Goal: Browse casually

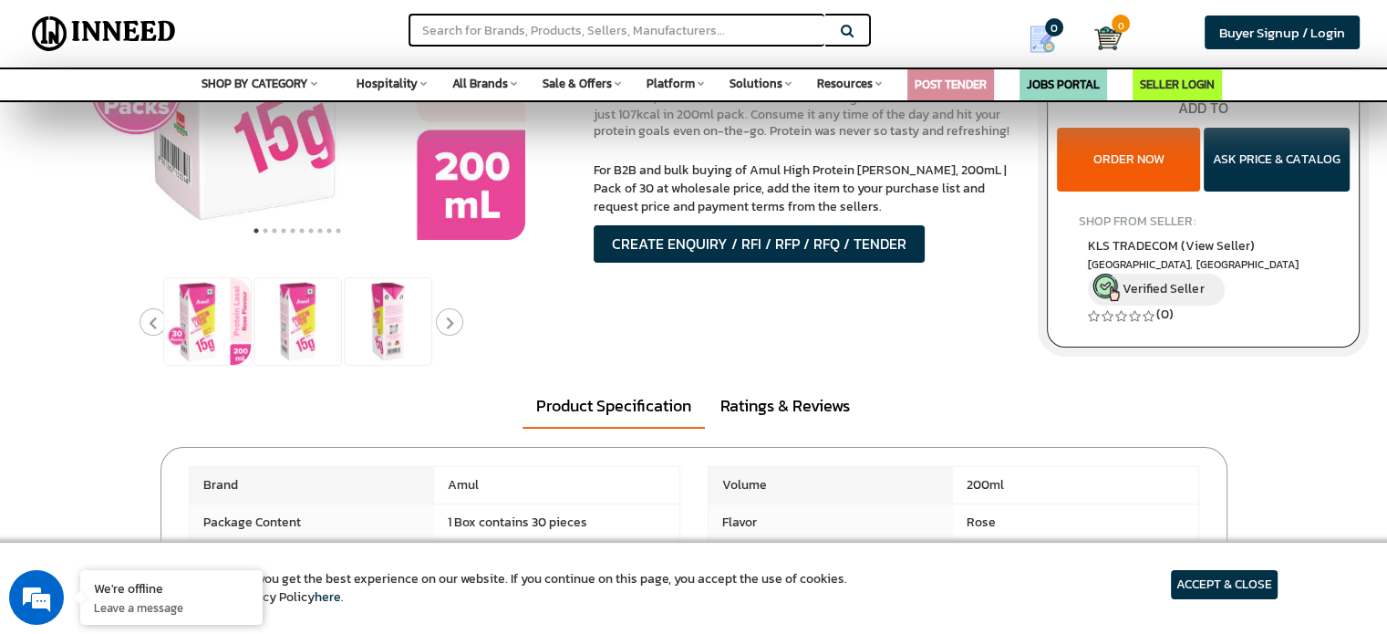
scroll to position [365, 0]
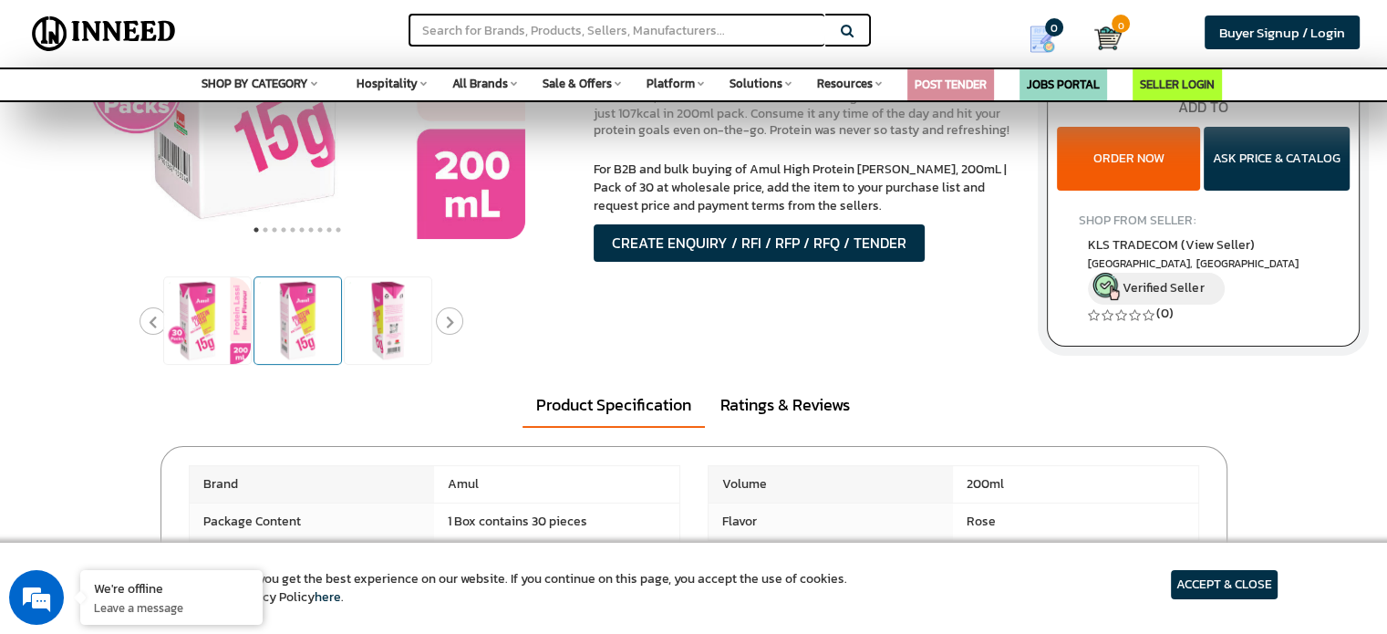
click at [303, 332] on img at bounding box center [297, 320] width 87 height 87
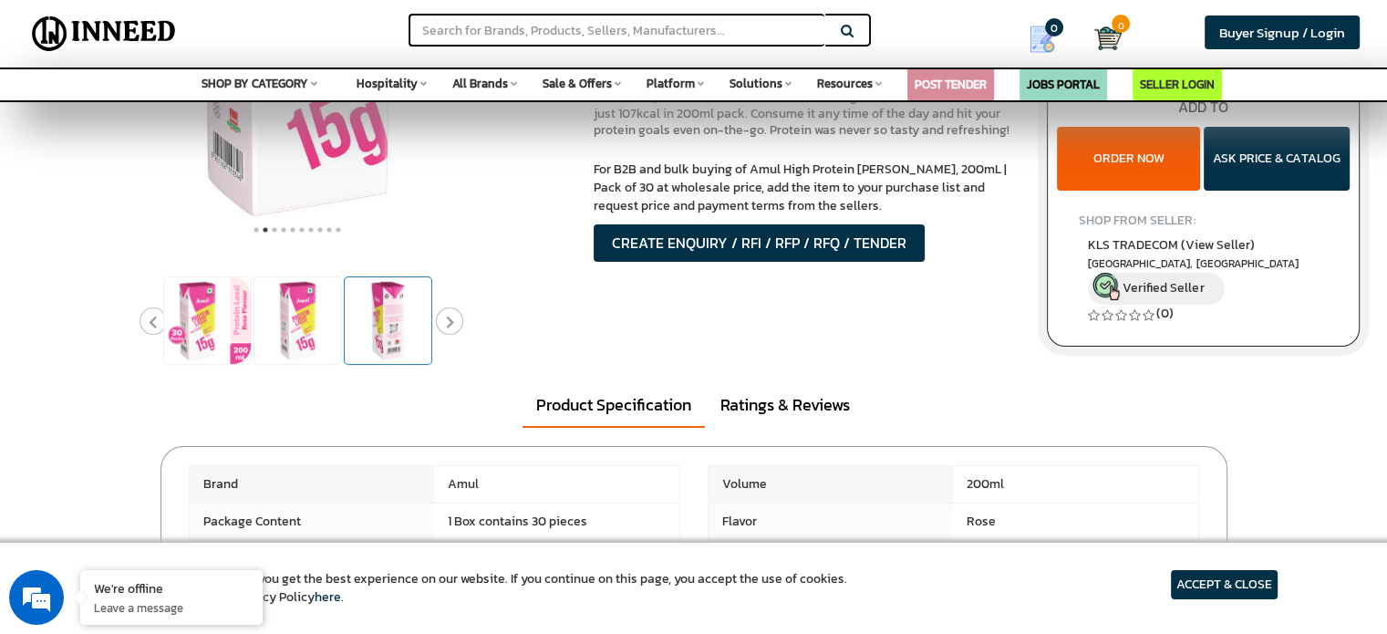
click at [387, 333] on img at bounding box center [388, 320] width 87 height 87
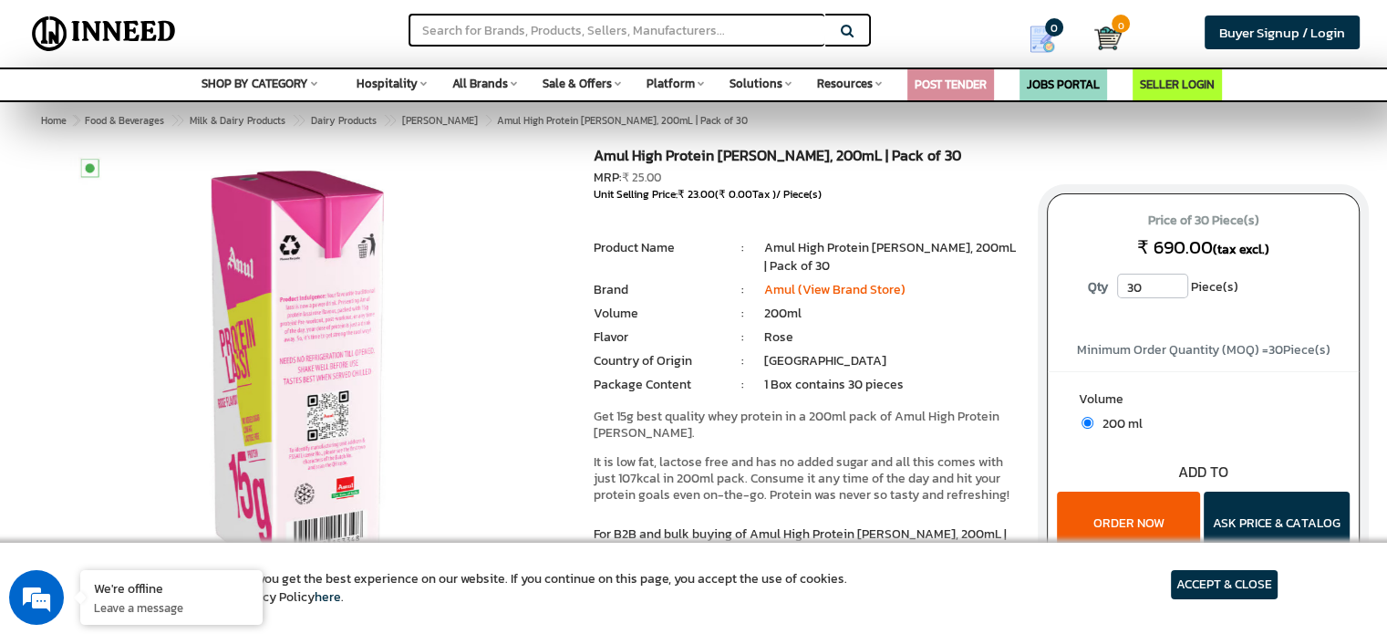
scroll to position [0, 0]
click at [317, 329] on img at bounding box center [297, 376] width 456 height 456
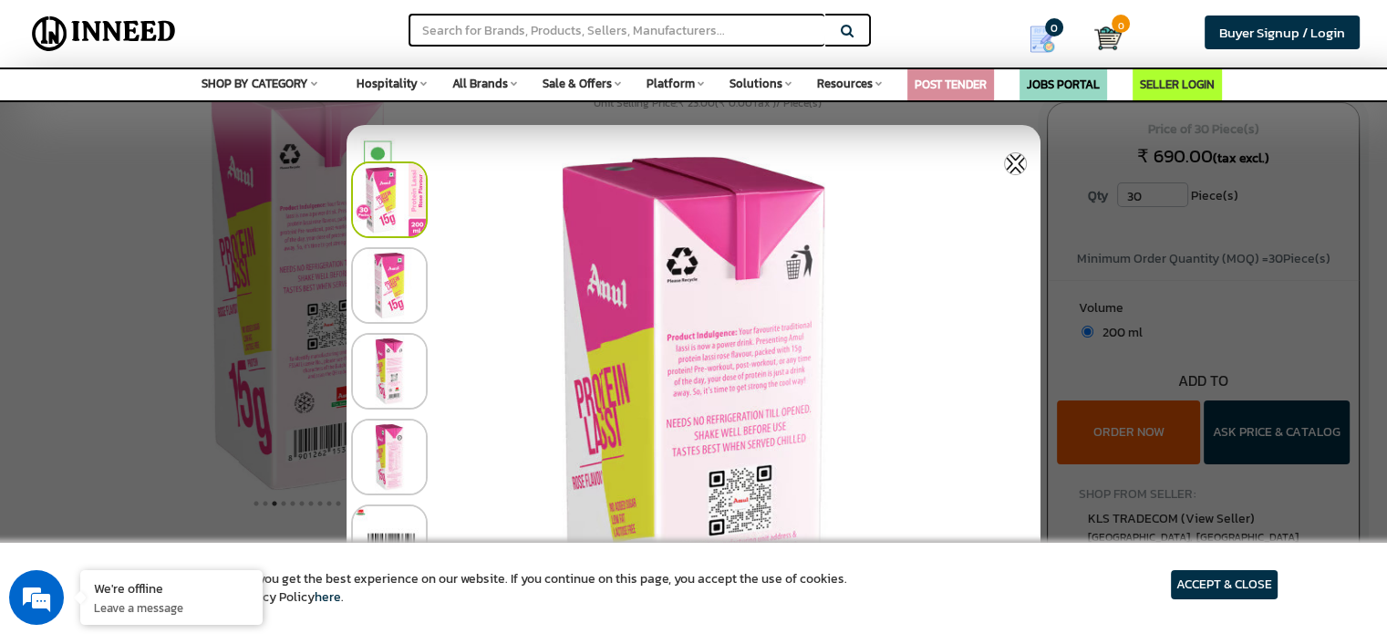
scroll to position [182, 0]
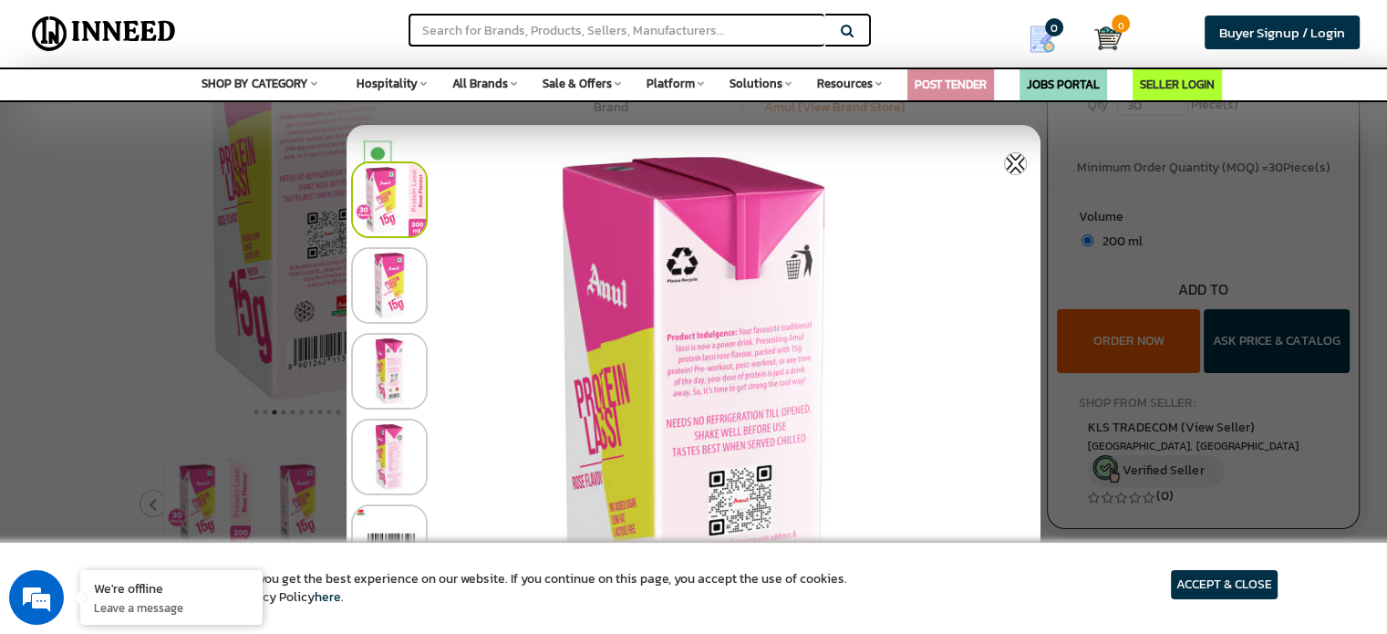
click at [387, 283] on img at bounding box center [389, 285] width 77 height 77
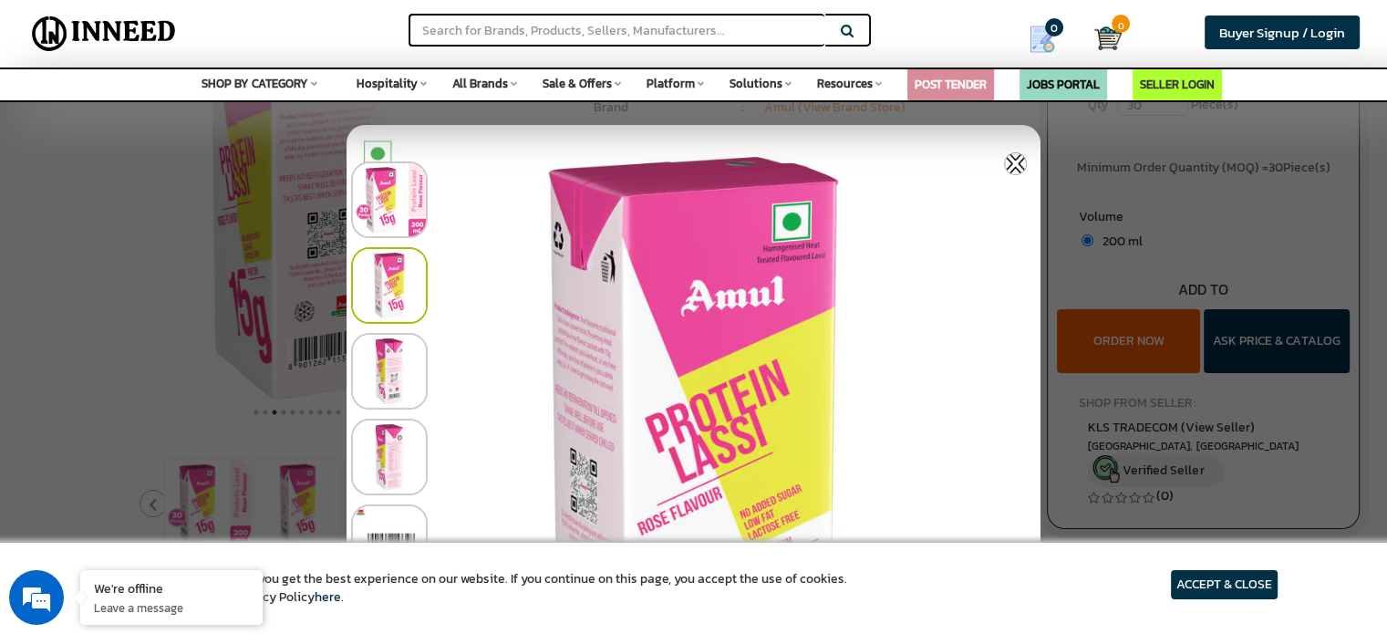
click at [428, 362] on div at bounding box center [698, 367] width 694 height 86
click at [400, 452] on img at bounding box center [389, 457] width 77 height 77
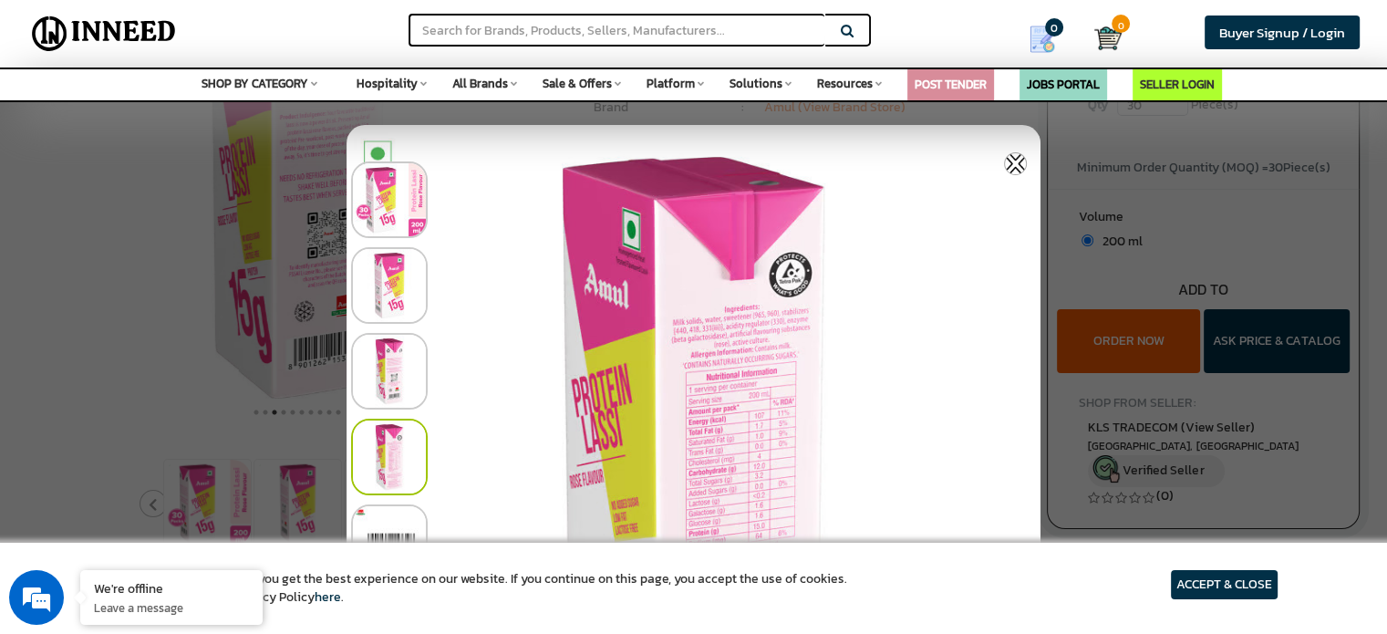
click at [730, 325] on div at bounding box center [698, 367] width 694 height 86
click at [1014, 163] on img at bounding box center [1015, 163] width 23 height 23
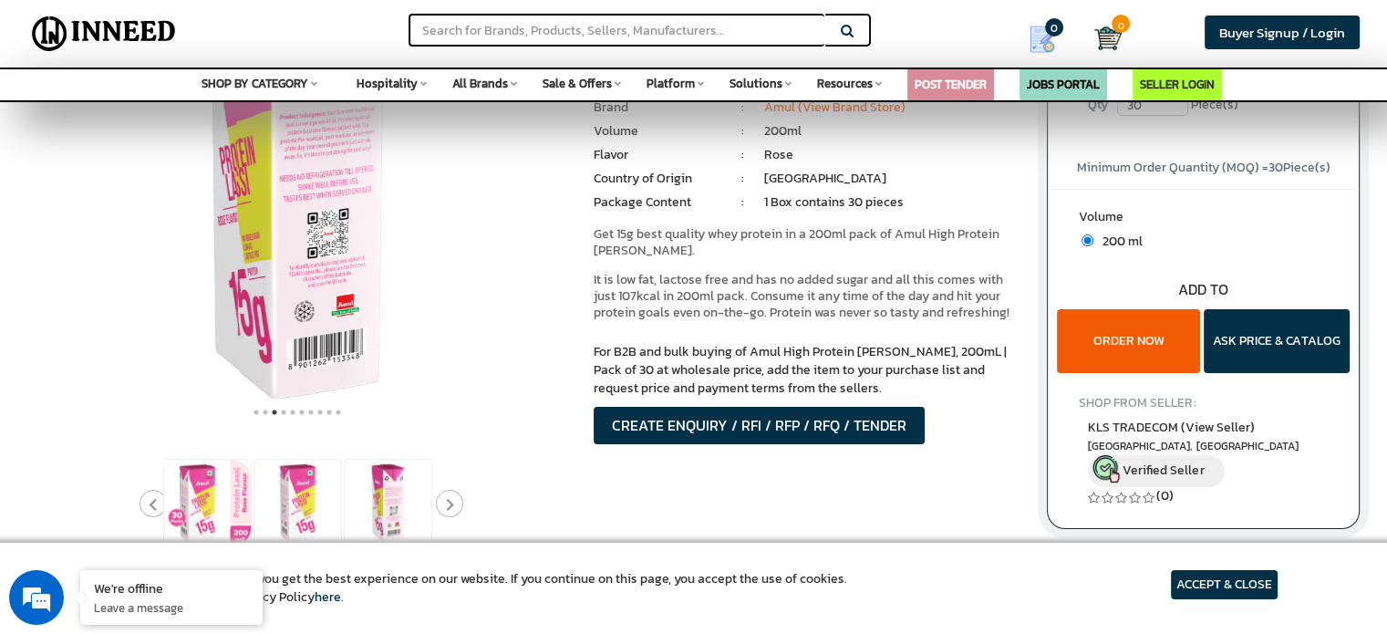
click at [295, 311] on img at bounding box center [297, 193] width 456 height 456
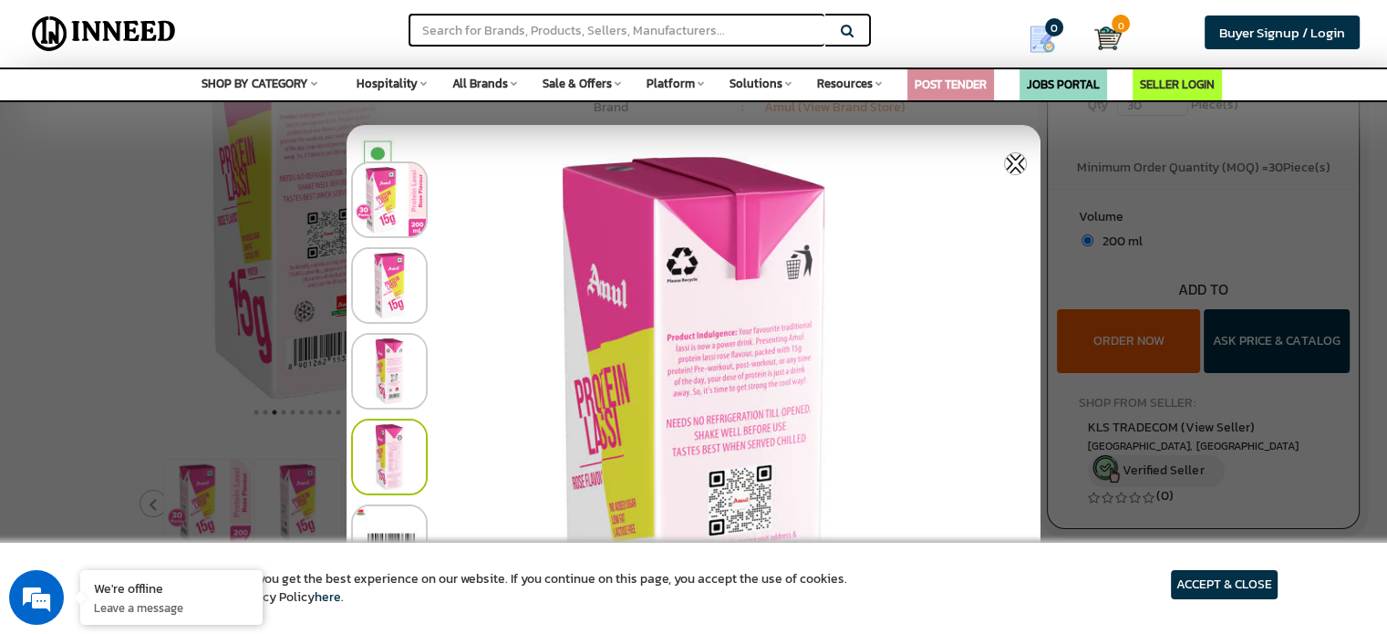
click at [402, 451] on img at bounding box center [389, 457] width 77 height 77
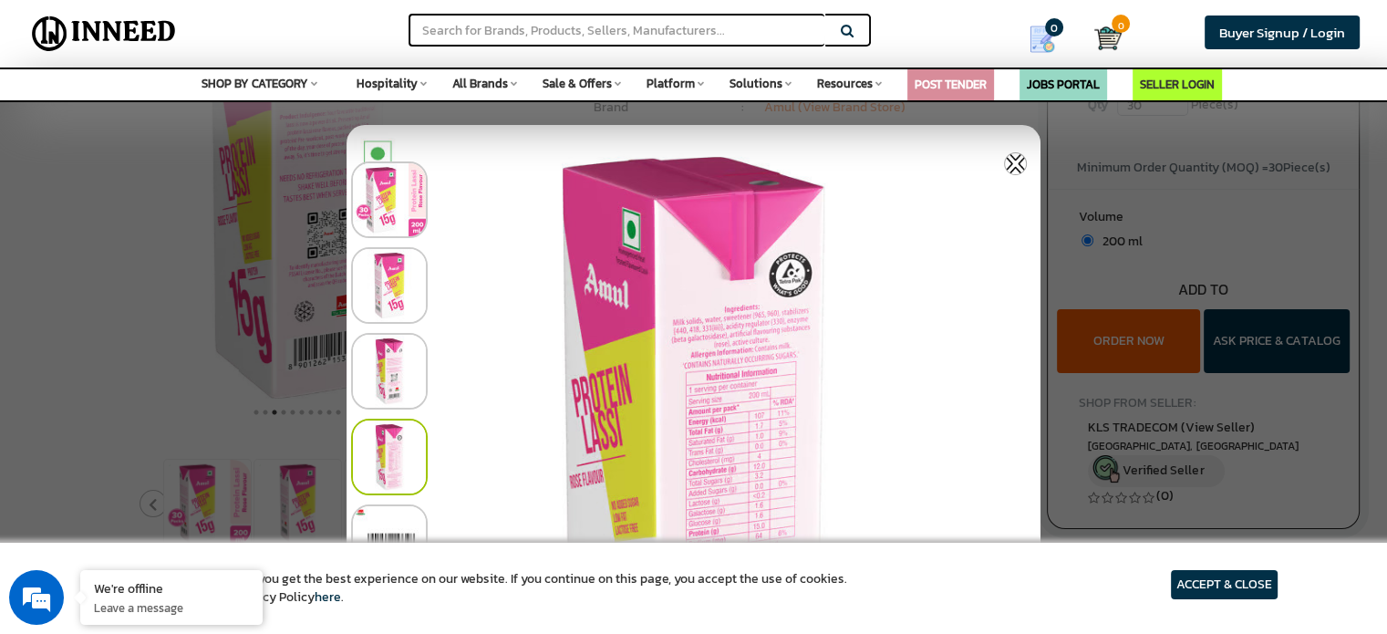
click at [1055, 167] on div at bounding box center [693, 317] width 1387 height 634
click at [1021, 164] on img at bounding box center [1015, 163] width 23 height 23
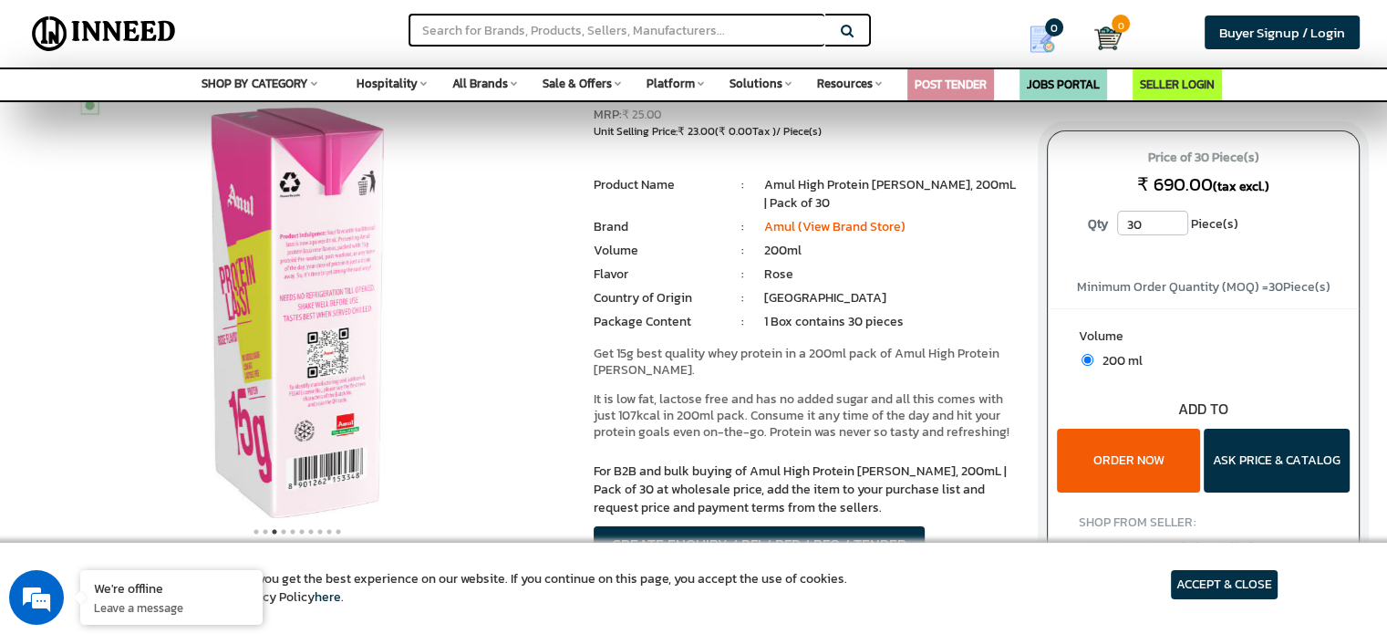
scroll to position [0, 0]
